Goal: Task Accomplishment & Management: Use online tool/utility

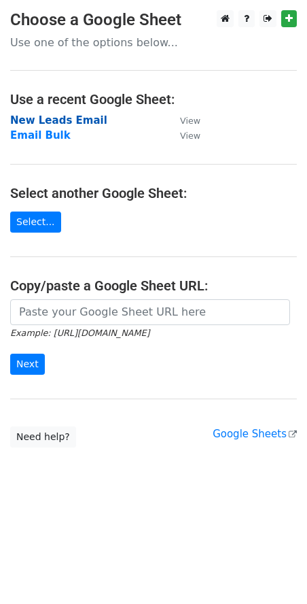
click at [76, 124] on strong "New Leads Email" at bounding box center [58, 120] width 97 height 12
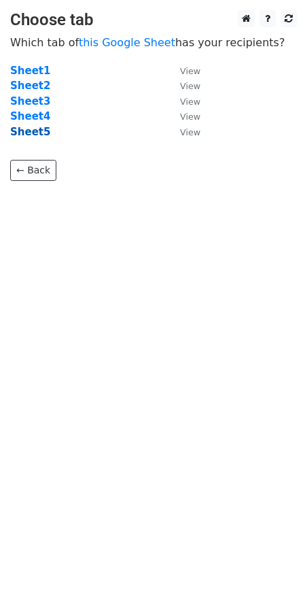
click at [37, 133] on strong "Sheet5" at bounding box center [30, 132] width 40 height 12
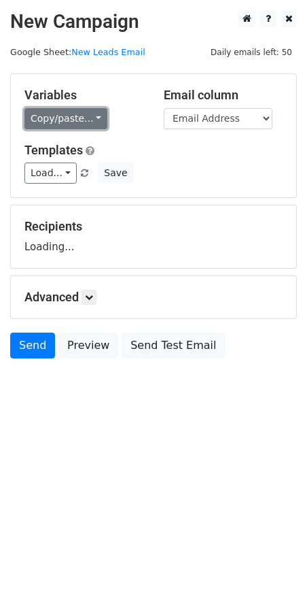
click at [90, 116] on link "Copy/paste..." at bounding box center [65, 118] width 83 height 21
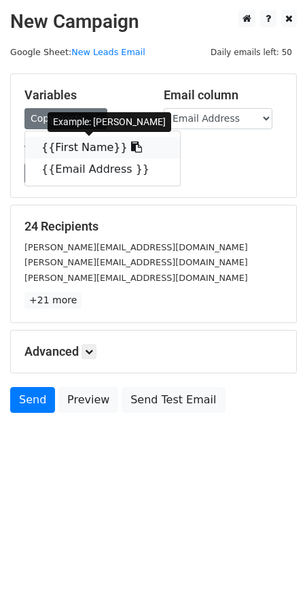
click at [93, 145] on link "{{First Name}}" at bounding box center [102, 148] width 155 height 22
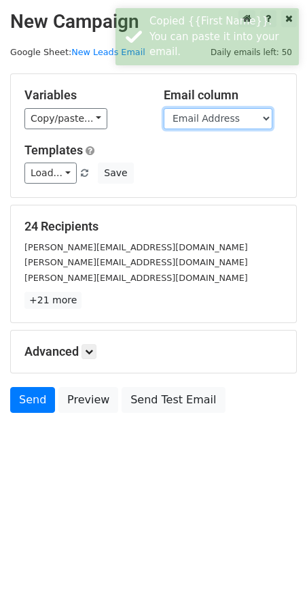
click at [186, 118] on select "First Name Email Address" at bounding box center [218, 118] width 109 height 21
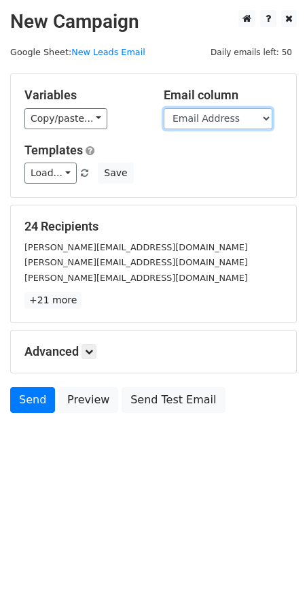
click at [164, 108] on select "First Name Email Address" at bounding box center [218, 118] width 109 height 21
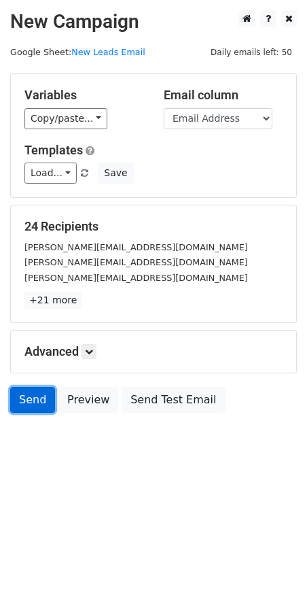
click at [35, 401] on link "Send" at bounding box center [32, 400] width 45 height 26
